Goal: Task Accomplishment & Management: Manage account settings

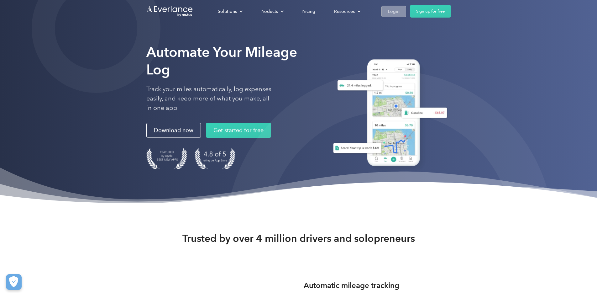
click at [400, 14] on div "Login" at bounding box center [394, 12] width 12 height 8
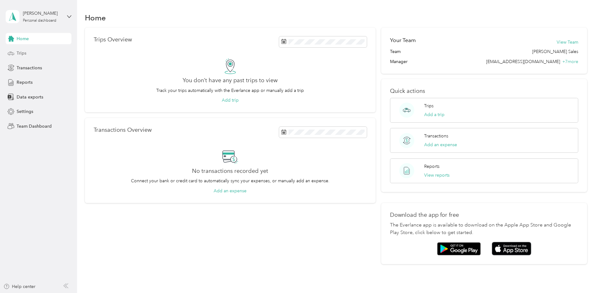
click at [39, 54] on div "Trips" at bounding box center [39, 53] width 66 height 11
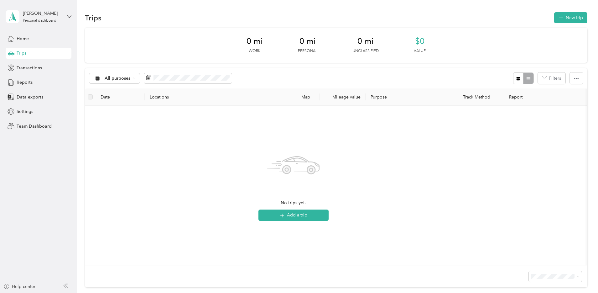
click at [69, 14] on div "[PERSON_NAME] Personal dashboard" at bounding box center [39, 17] width 66 height 22
click at [50, 55] on div "Team dashboard" at bounding box center [71, 51] width 123 height 11
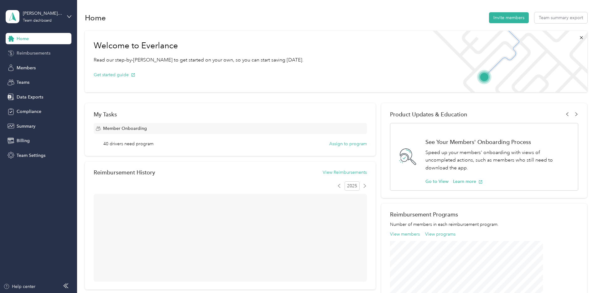
click at [39, 54] on span "Reimbursements" at bounding box center [34, 53] width 34 height 7
